Goal: Task Accomplishment & Management: Use online tool/utility

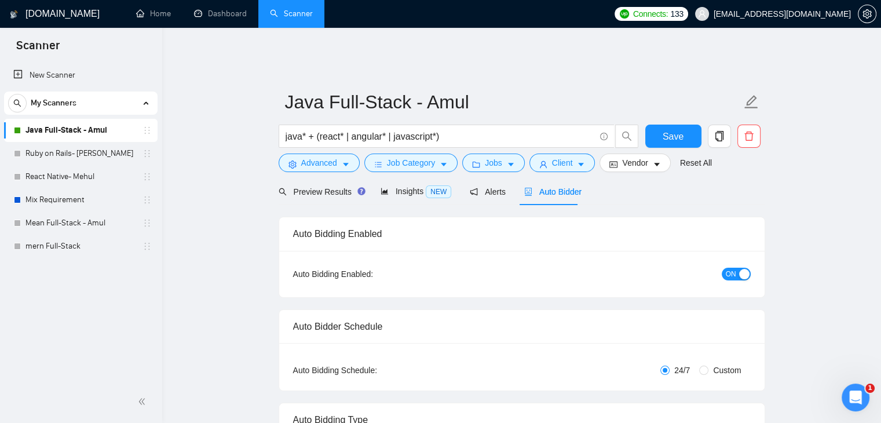
click at [315, 187] on span "Preview Results" at bounding box center [320, 191] width 83 height 9
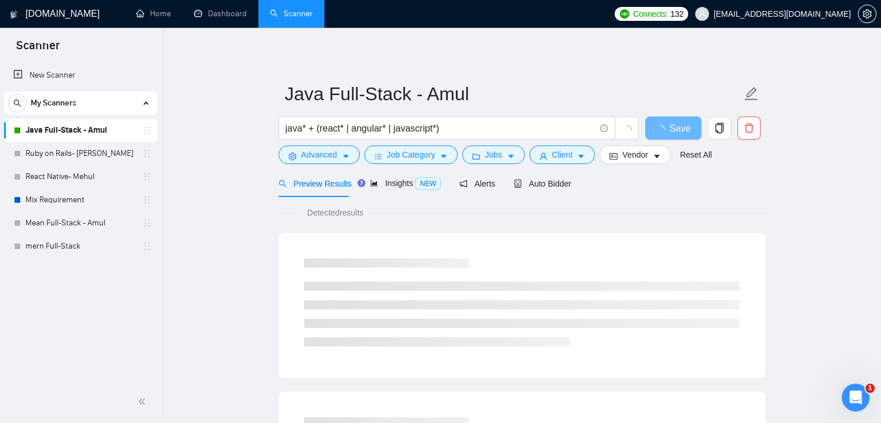
drag, startPoint x: 0, startPoint y: 0, endPoint x: 238, endPoint y: 198, distance: 309.5
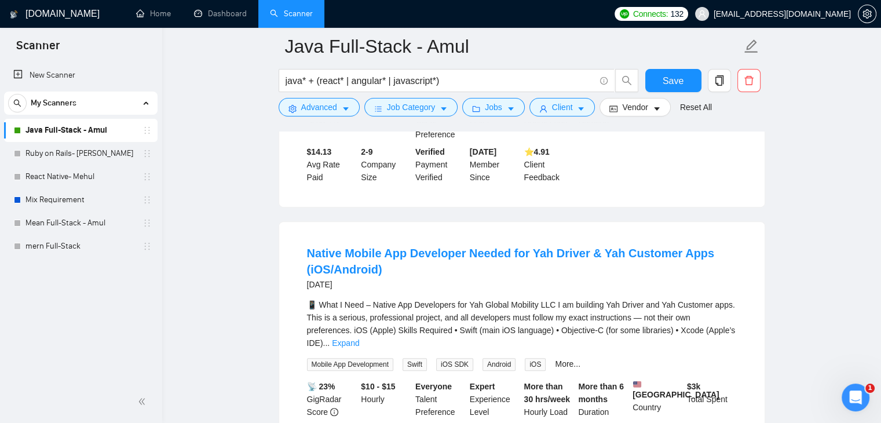
scroll to position [637, 0]
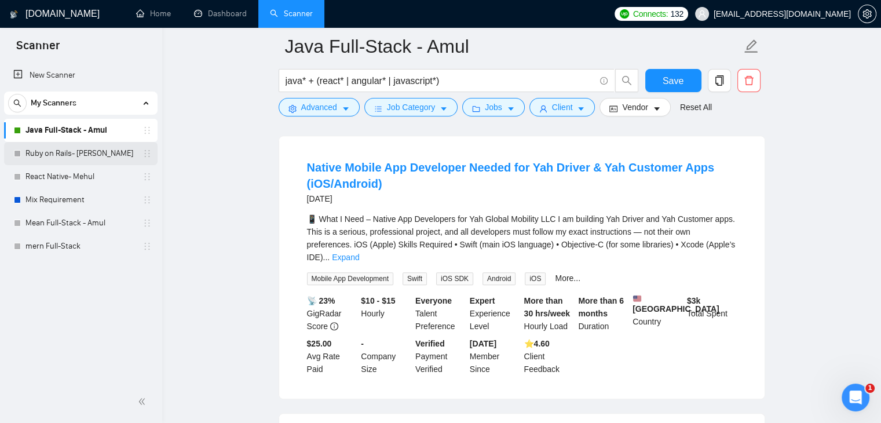
click at [79, 158] on link "Ruby on Rails- [PERSON_NAME]" at bounding box center [80, 153] width 110 height 23
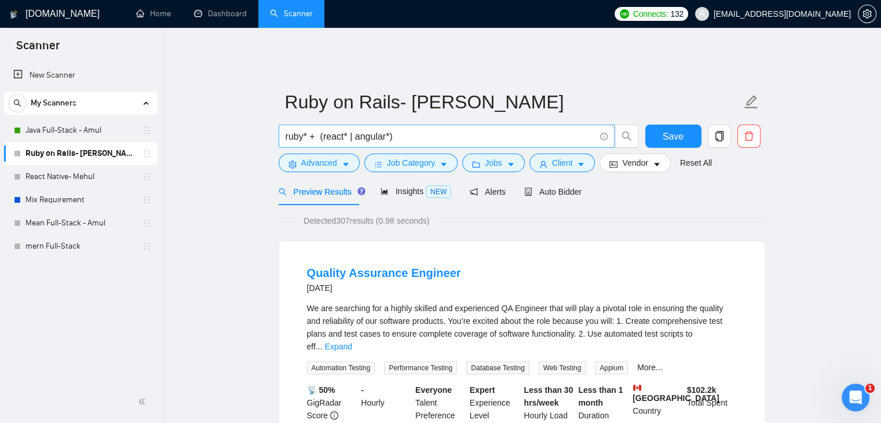
click at [427, 134] on input "ruby* + (react* | angular*)" at bounding box center [440, 136] width 309 height 14
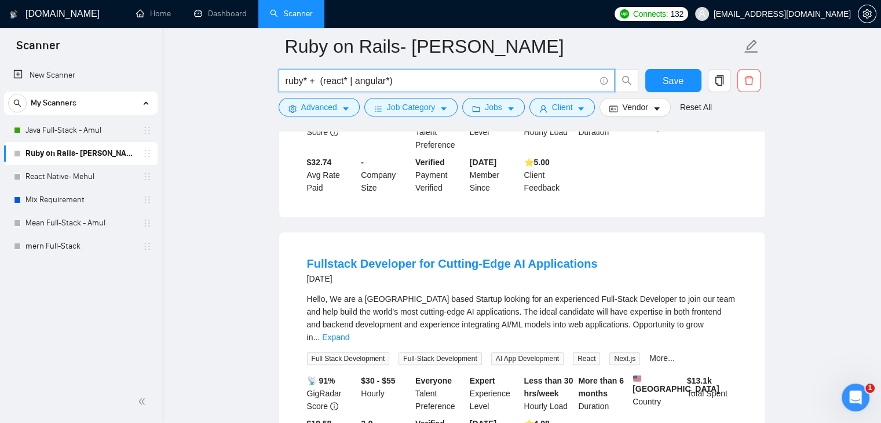
scroll to position [695, 0]
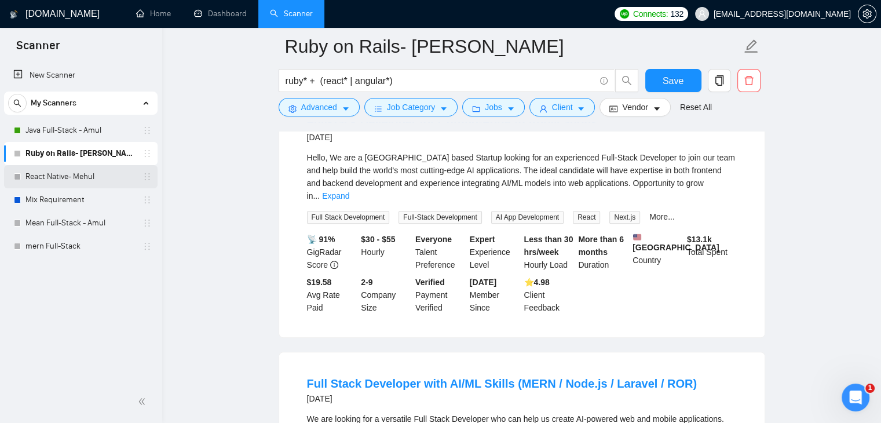
click at [62, 175] on link "React Native- Mehul" at bounding box center [80, 176] width 110 height 23
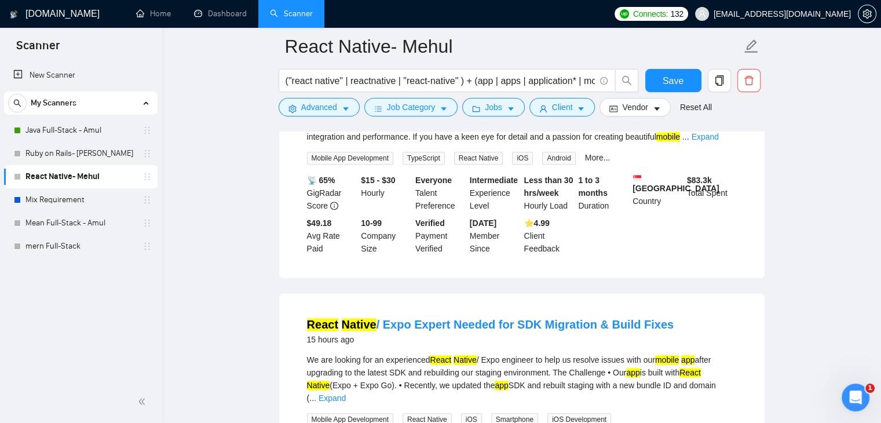
scroll to position [1275, 0]
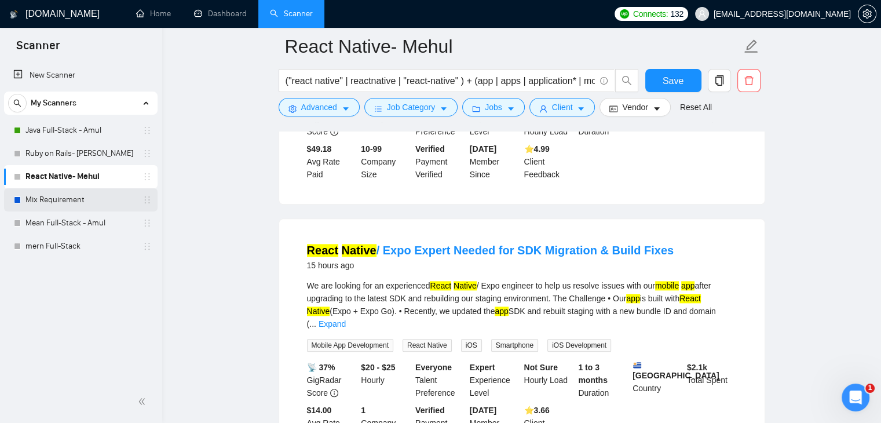
click at [45, 191] on link "Mix Requirement" at bounding box center [80, 199] width 110 height 23
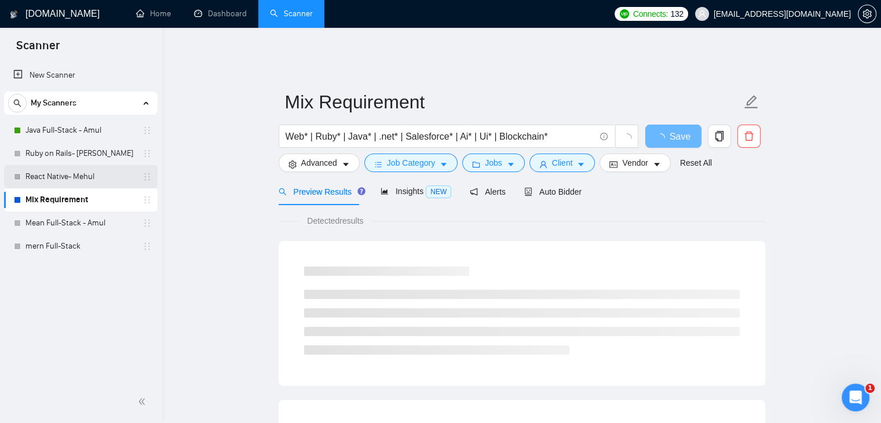
click at [70, 177] on link "React Native- Mehul" at bounding box center [80, 176] width 110 height 23
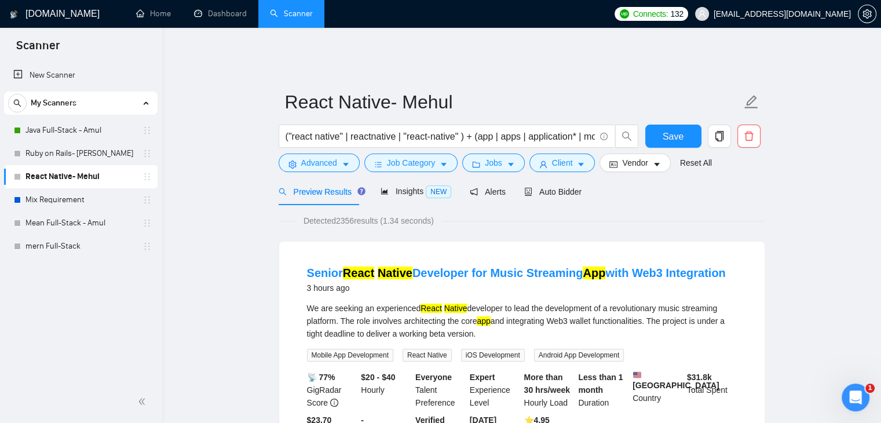
click at [546, 187] on span "Auto Bidder" at bounding box center [552, 191] width 57 height 9
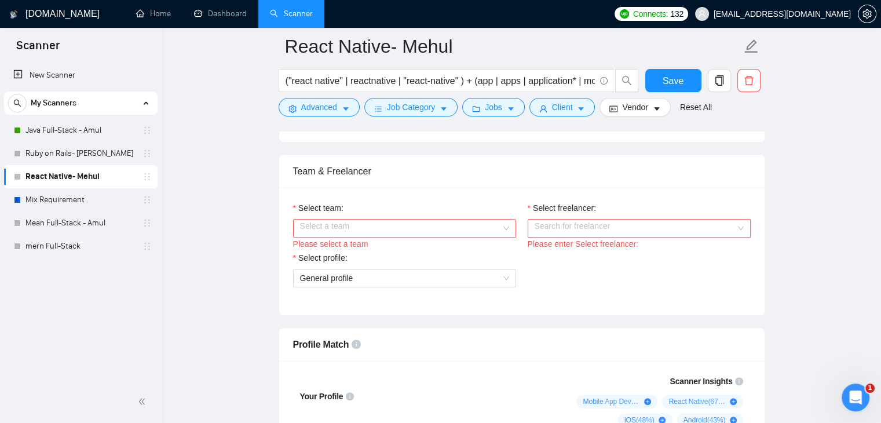
scroll to position [637, 0]
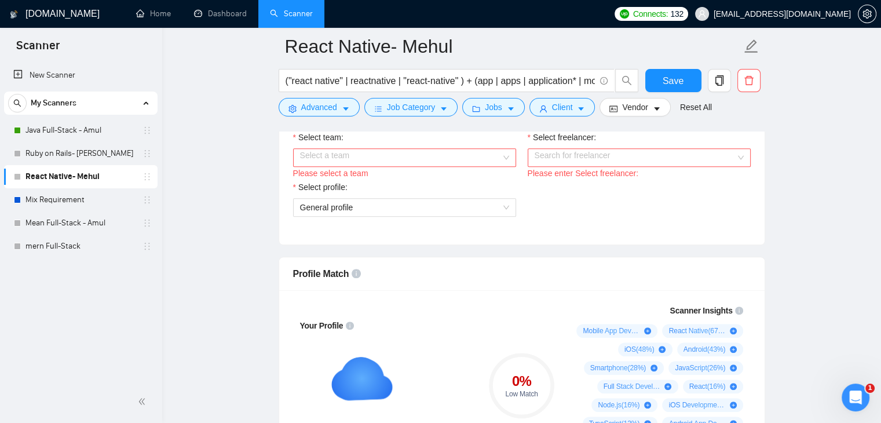
click at [394, 149] on input "Select team:" at bounding box center [400, 157] width 201 height 17
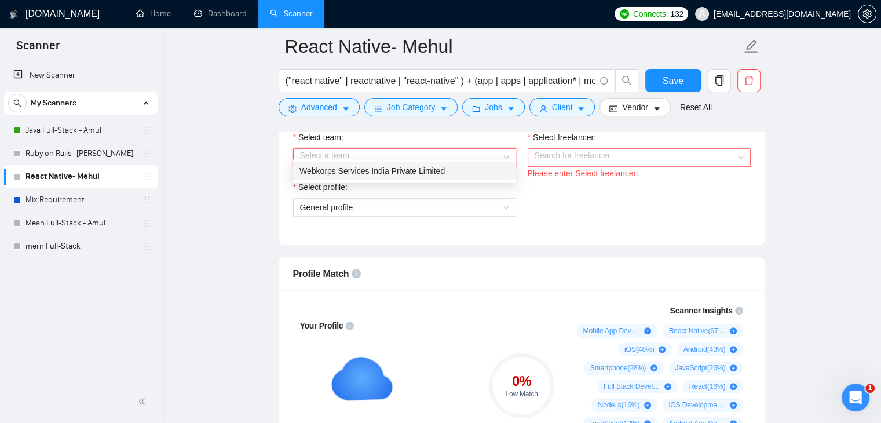
click at [389, 170] on div "Webkorps Services India Private Limited" at bounding box center [404, 171] width 209 height 13
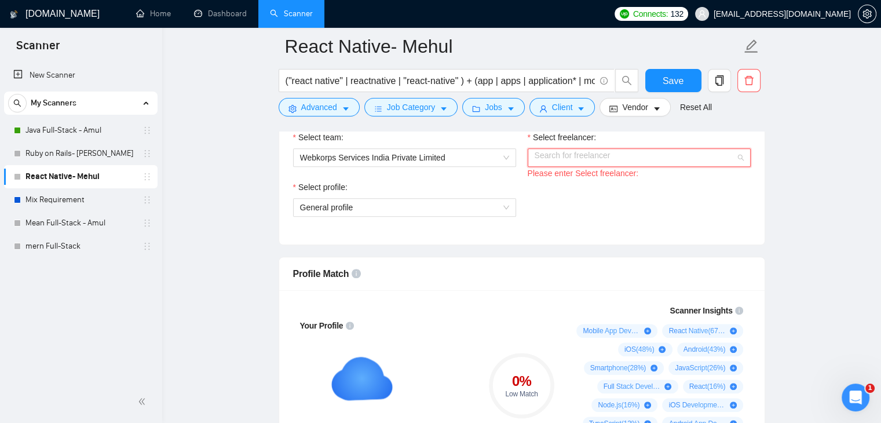
click at [546, 151] on input "Select freelancer:" at bounding box center [635, 157] width 201 height 17
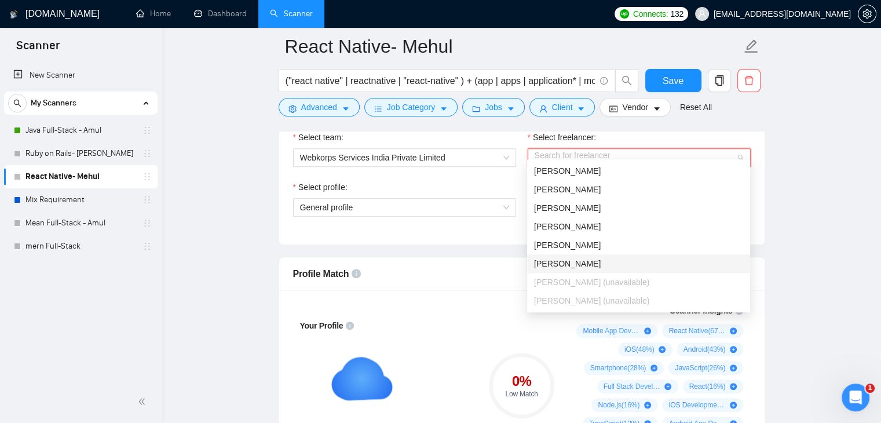
click at [570, 265] on span "[PERSON_NAME]" at bounding box center [567, 263] width 67 height 9
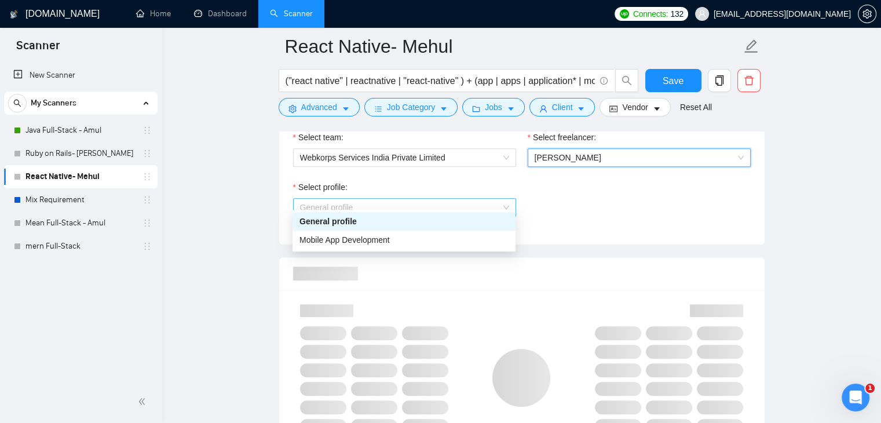
click at [392, 199] on span "General profile" at bounding box center [404, 207] width 209 height 17
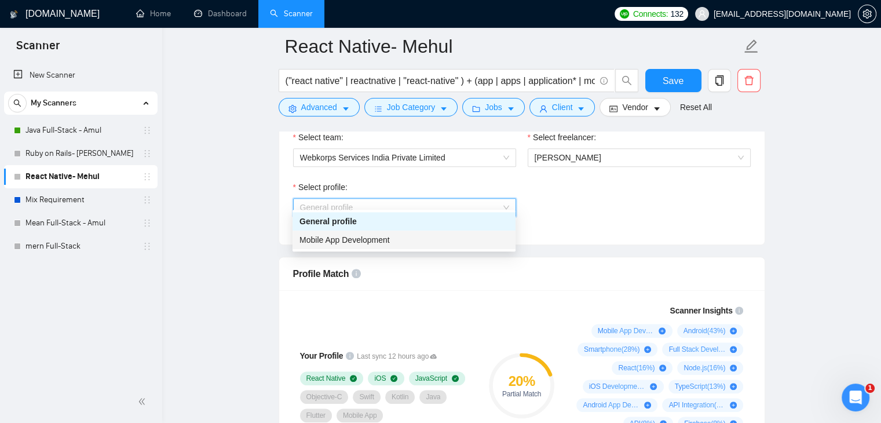
click at [376, 235] on span "Mobile App Development" at bounding box center [345, 239] width 90 height 9
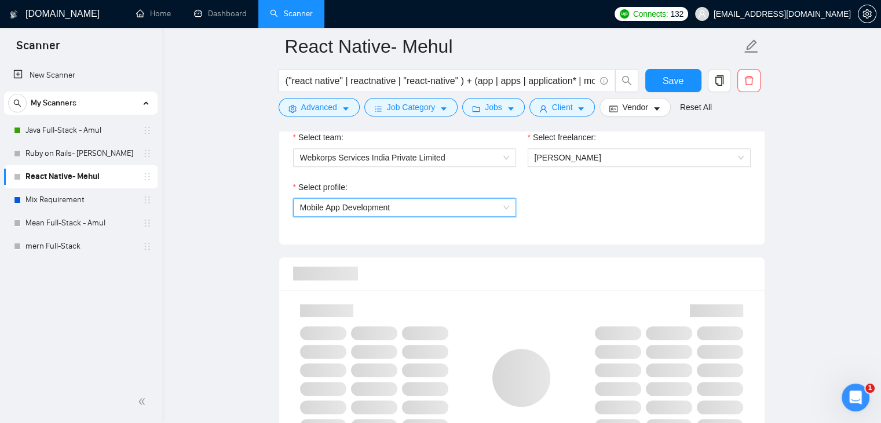
click at [589, 189] on div "Select profile: 996364627857502209 Mobile App Development" at bounding box center [521, 206] width 469 height 50
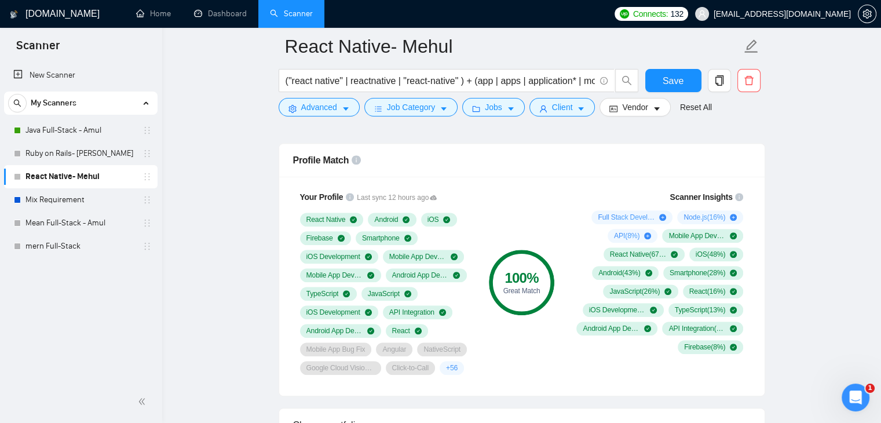
scroll to position [753, 0]
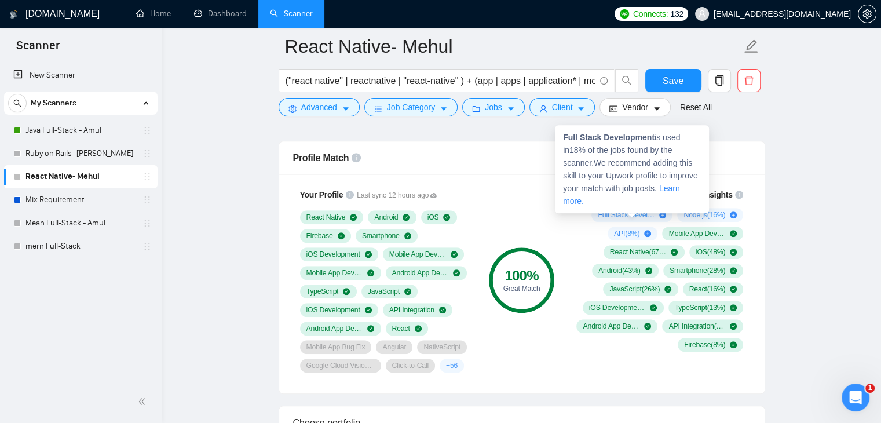
click at [647, 210] on span "Full Stack Development ( 18 %)" at bounding box center [626, 214] width 57 height 9
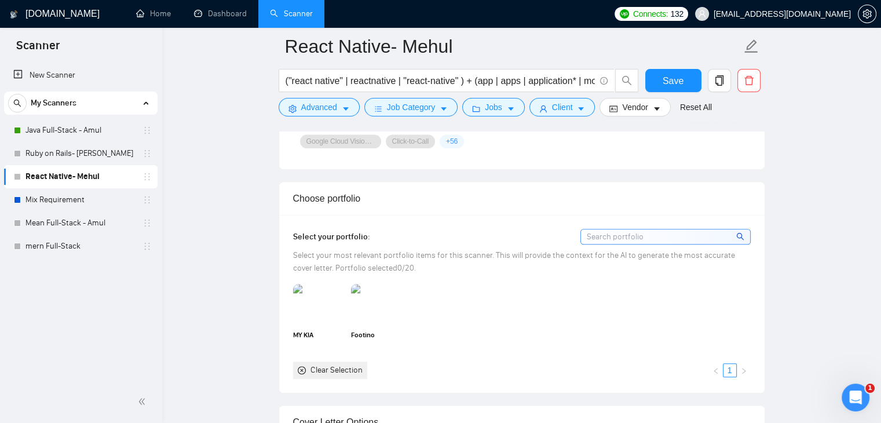
scroll to position [985, 0]
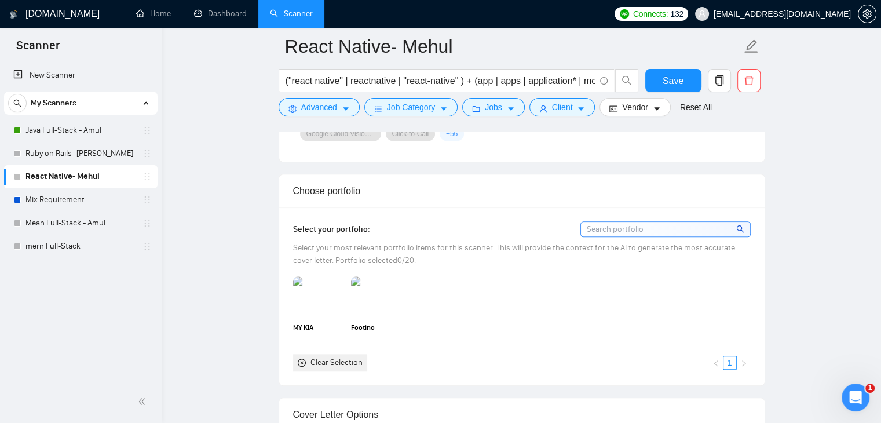
click at [644, 224] on input at bounding box center [665, 229] width 169 height 14
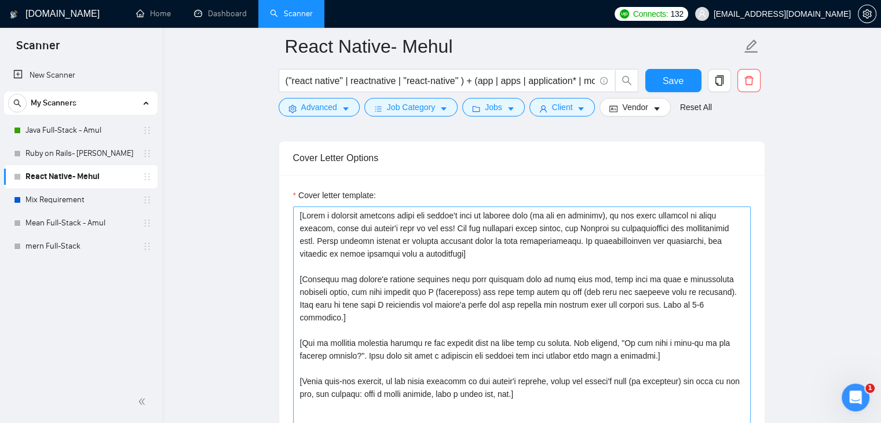
scroll to position [1391, 0]
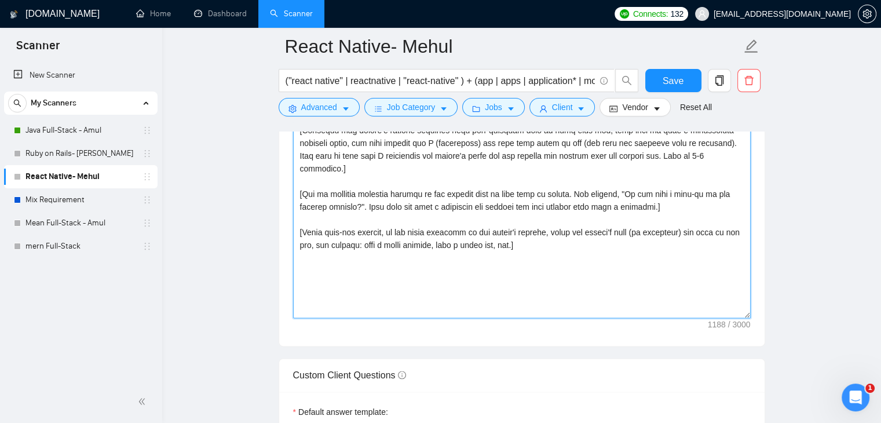
click at [449, 188] on textarea "Cover letter template:" at bounding box center [522, 187] width 458 height 261
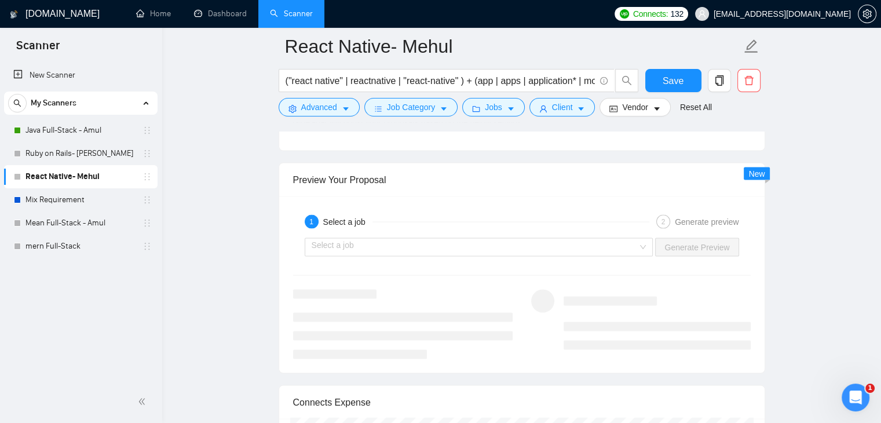
scroll to position [2144, 0]
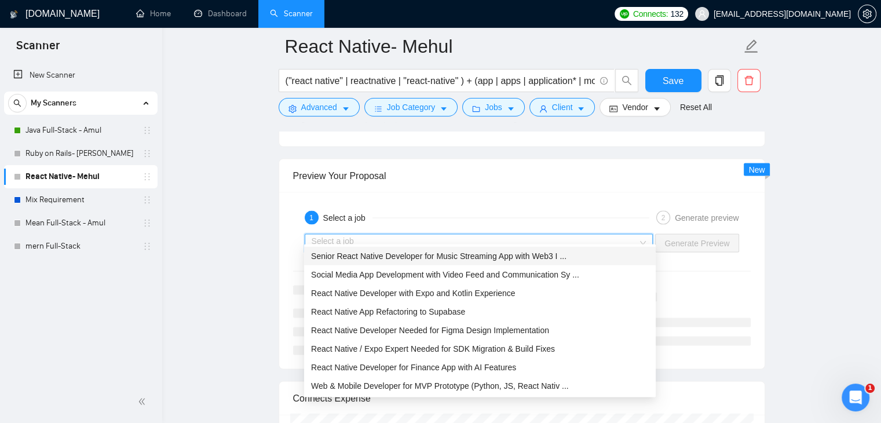
click at [440, 234] on input "search" at bounding box center [475, 242] width 327 height 17
click at [427, 251] on span "Senior React Native Developer for Music Streaming App with Web3 I ..." at bounding box center [439, 255] width 256 height 9
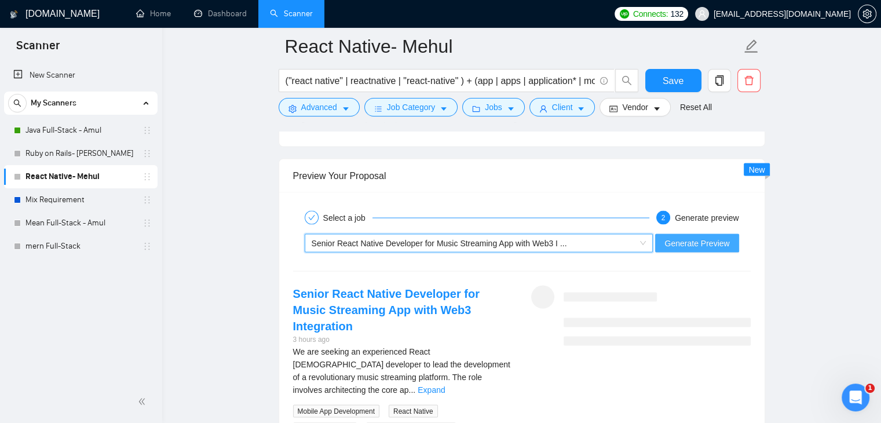
click at [704, 236] on span "Generate Preview" at bounding box center [697, 242] width 65 height 13
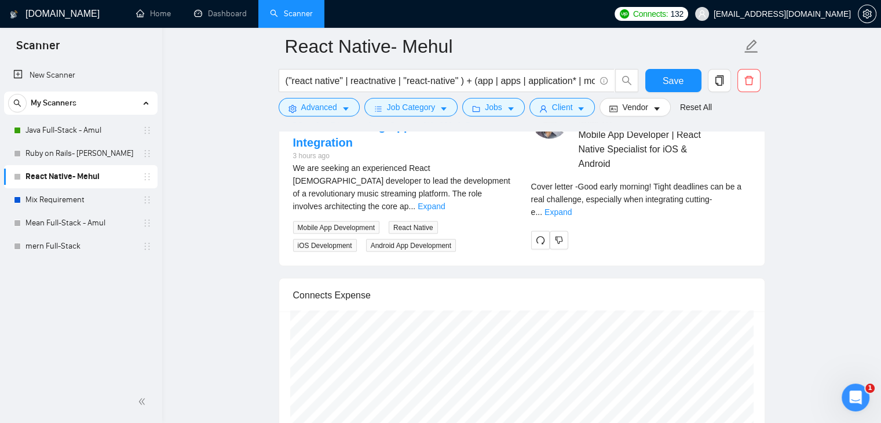
scroll to position [2230, 0]
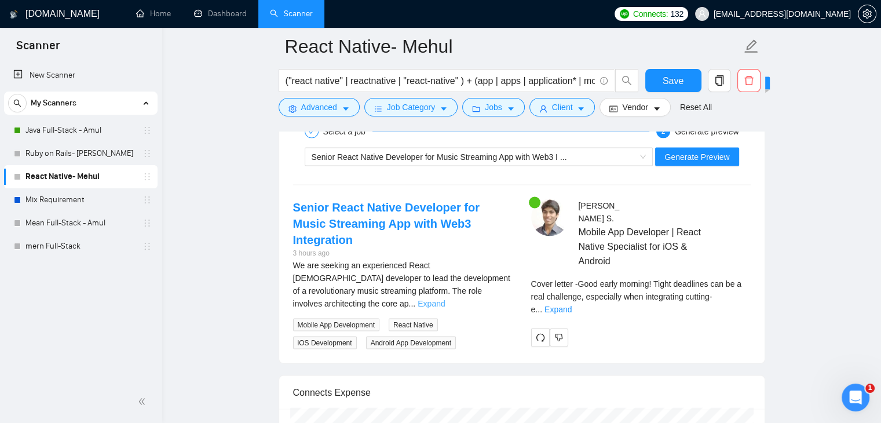
click at [445, 299] on link "Expand" at bounding box center [431, 303] width 27 height 9
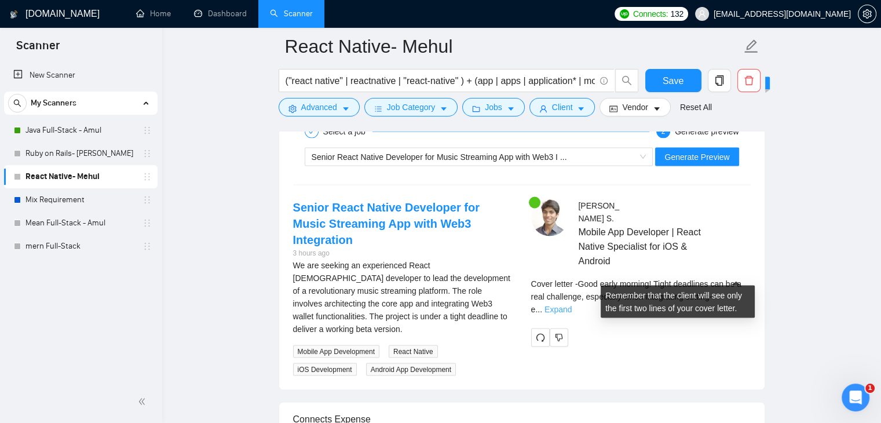
click at [572, 305] on link "Expand" at bounding box center [558, 309] width 27 height 9
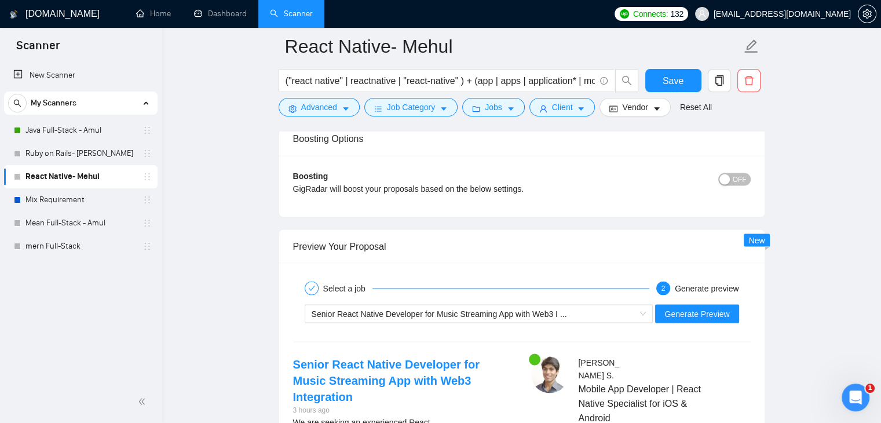
scroll to position [1980, 0]
